Goal: Check status

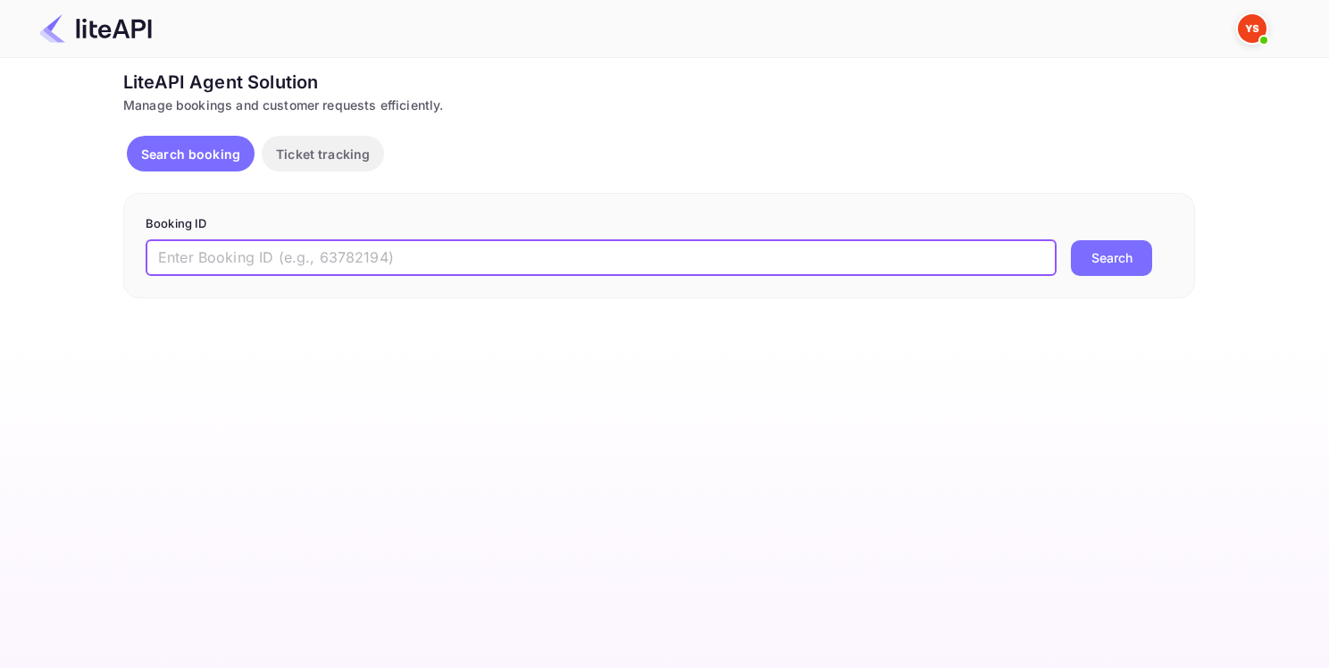
paste input "8605653"
type input "8605653"
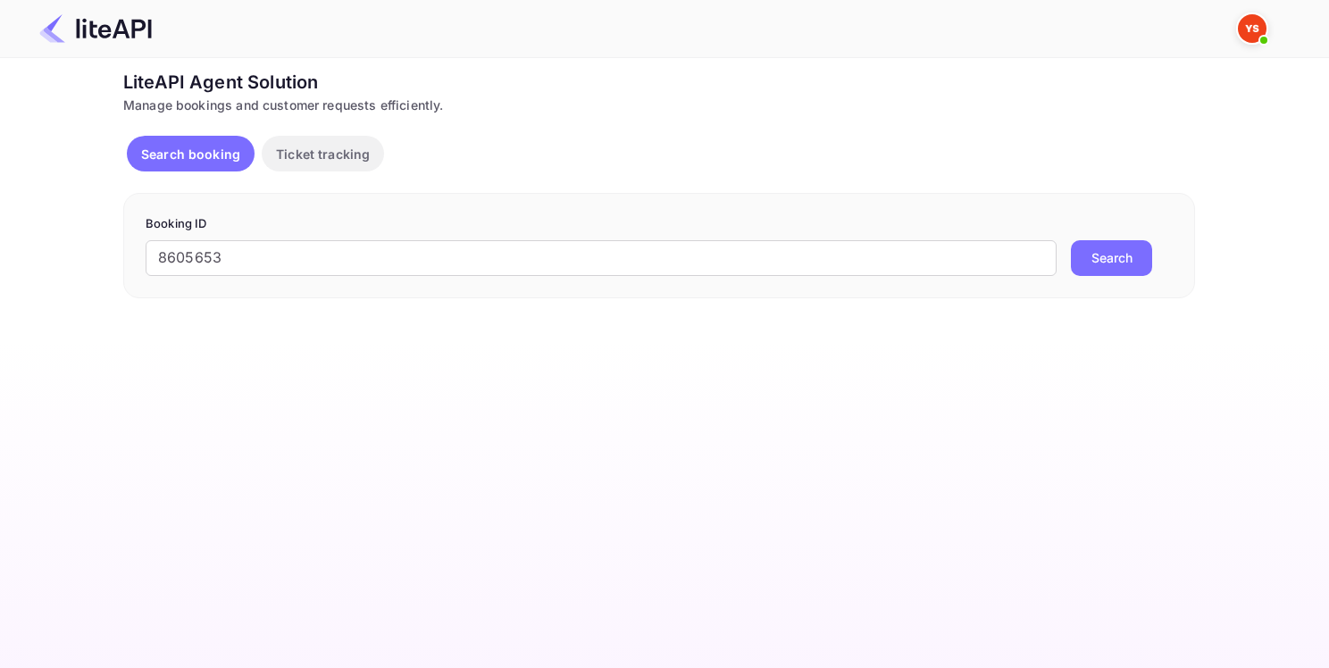
click at [1079, 242] on button "Search" at bounding box center [1111, 258] width 81 height 36
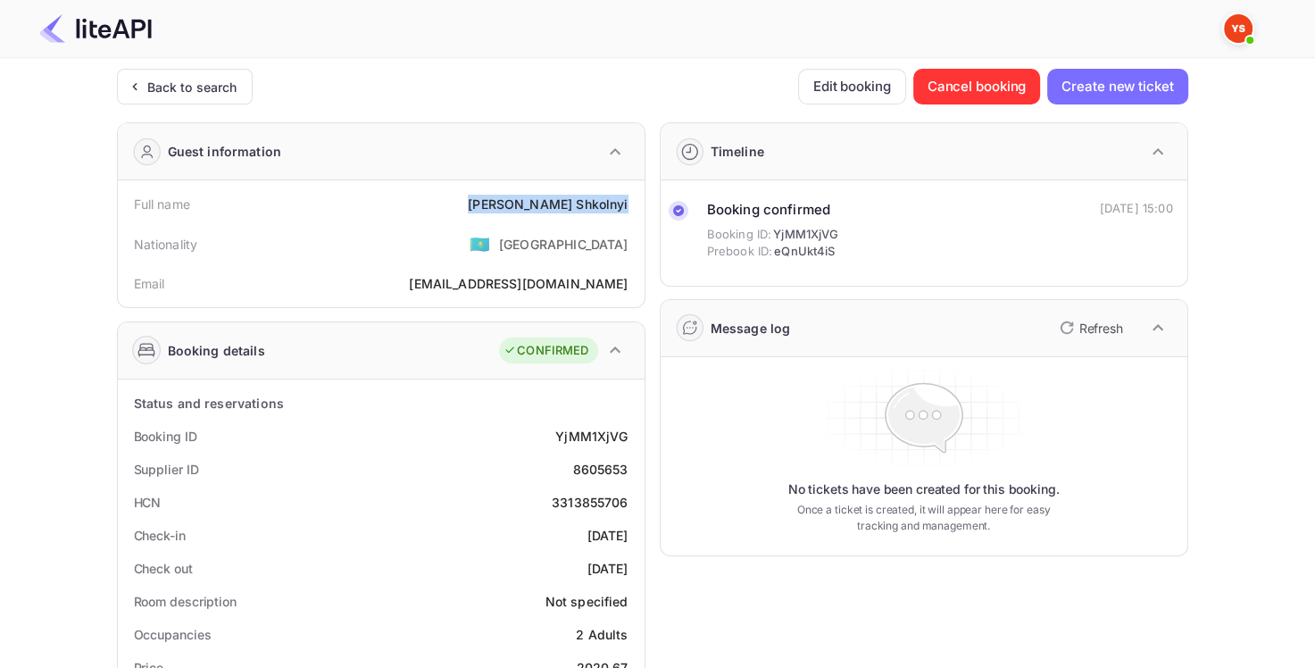
drag, startPoint x: 547, startPoint y: 196, endPoint x: 606, endPoint y: 211, distance: 61.5
click at [629, 197] on div "Full name [PERSON_NAME]" at bounding box center [381, 204] width 513 height 33
copy div "[PERSON_NAME]"
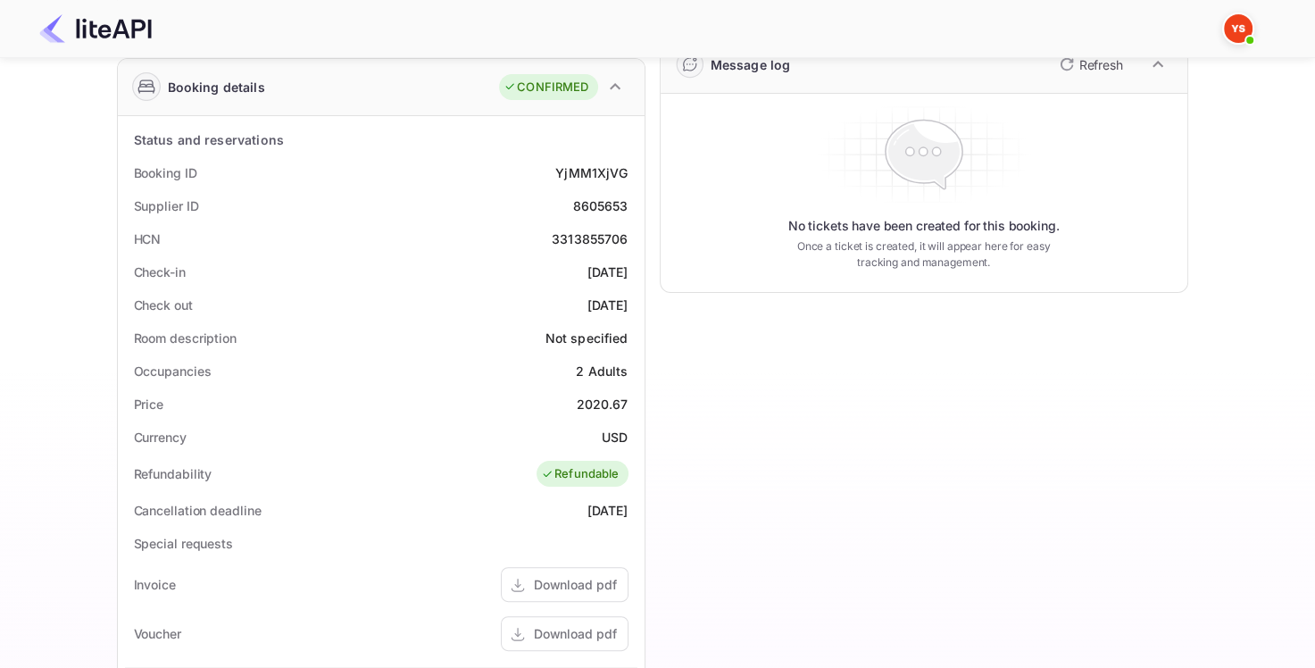
scroll to position [268, 0]
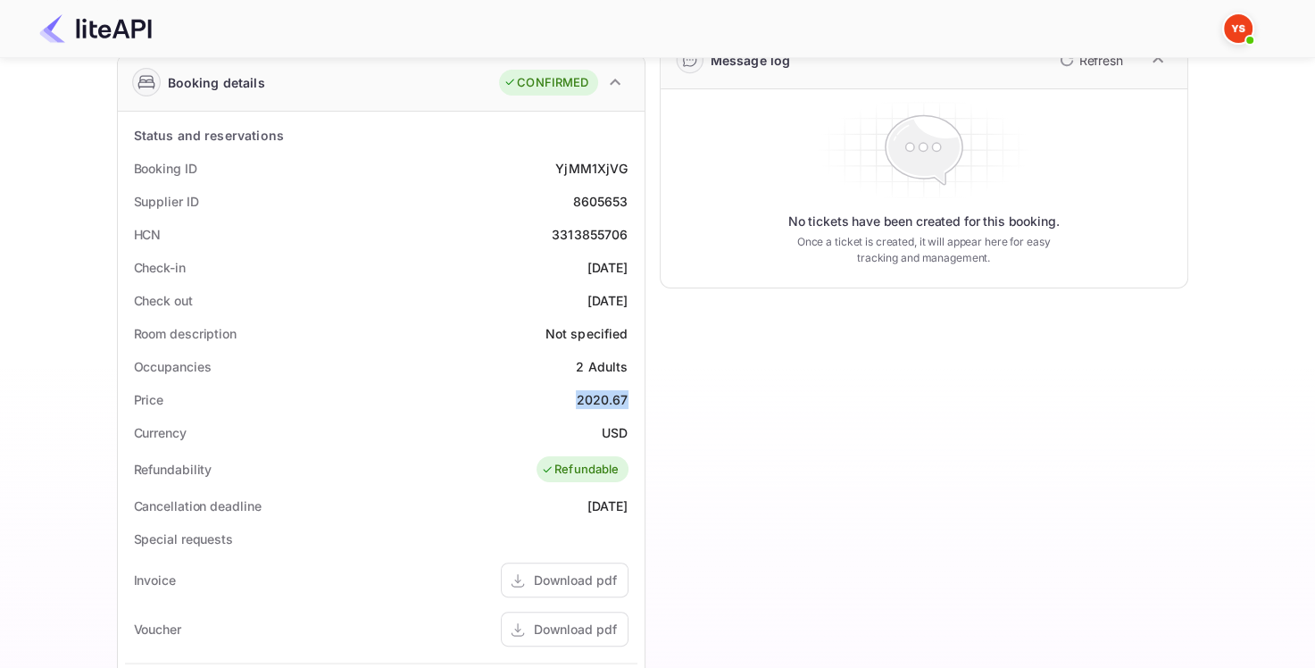
drag, startPoint x: 579, startPoint y: 397, endPoint x: 627, endPoint y: 397, distance: 48.2
click at [627, 397] on div "2020.67" at bounding box center [602, 399] width 52 height 19
copy div "2020.67"
